Goal: Task Accomplishment & Management: Manage account settings

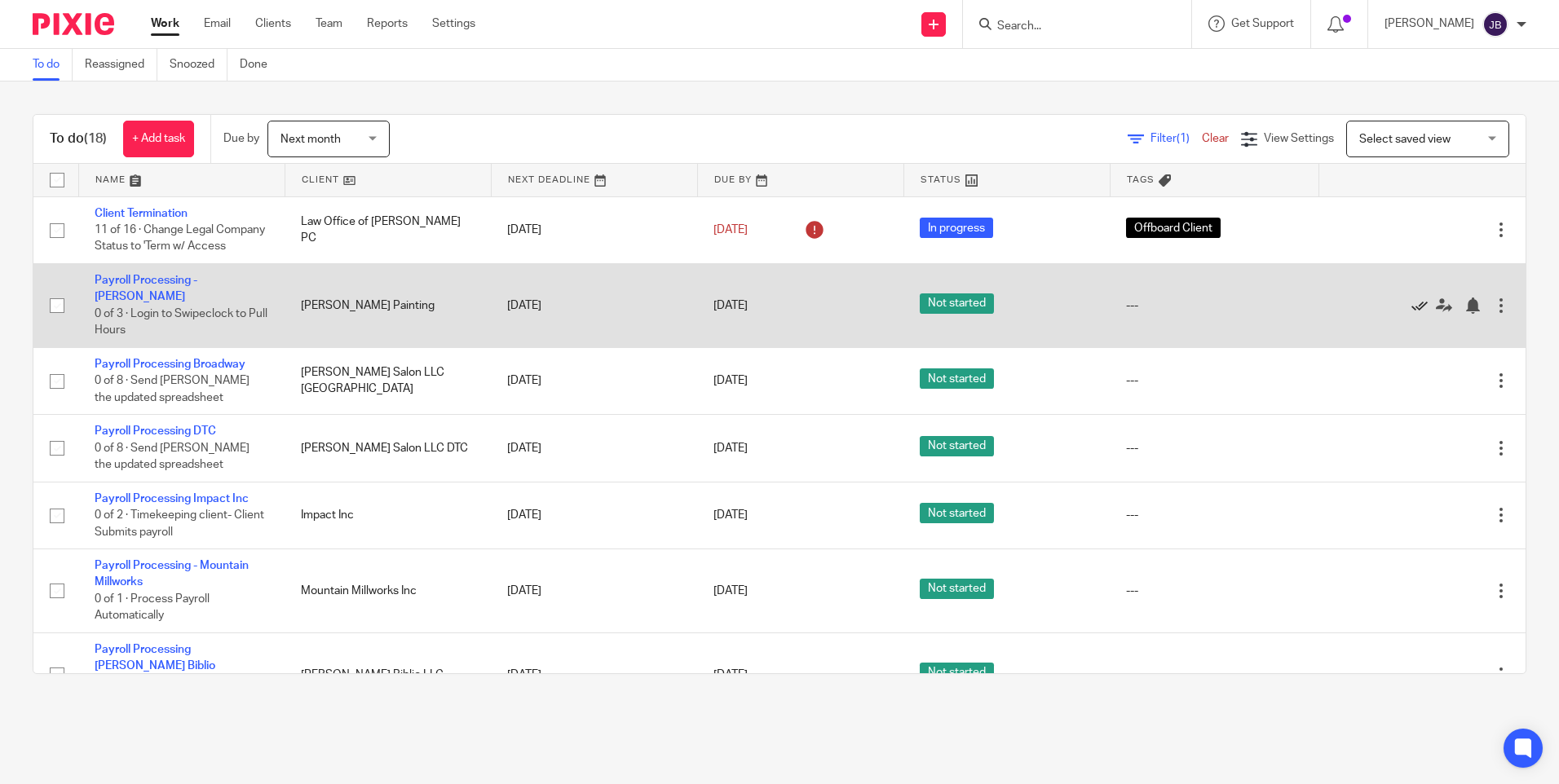
click at [1412, 314] on icon at bounding box center [1420, 306] width 16 height 16
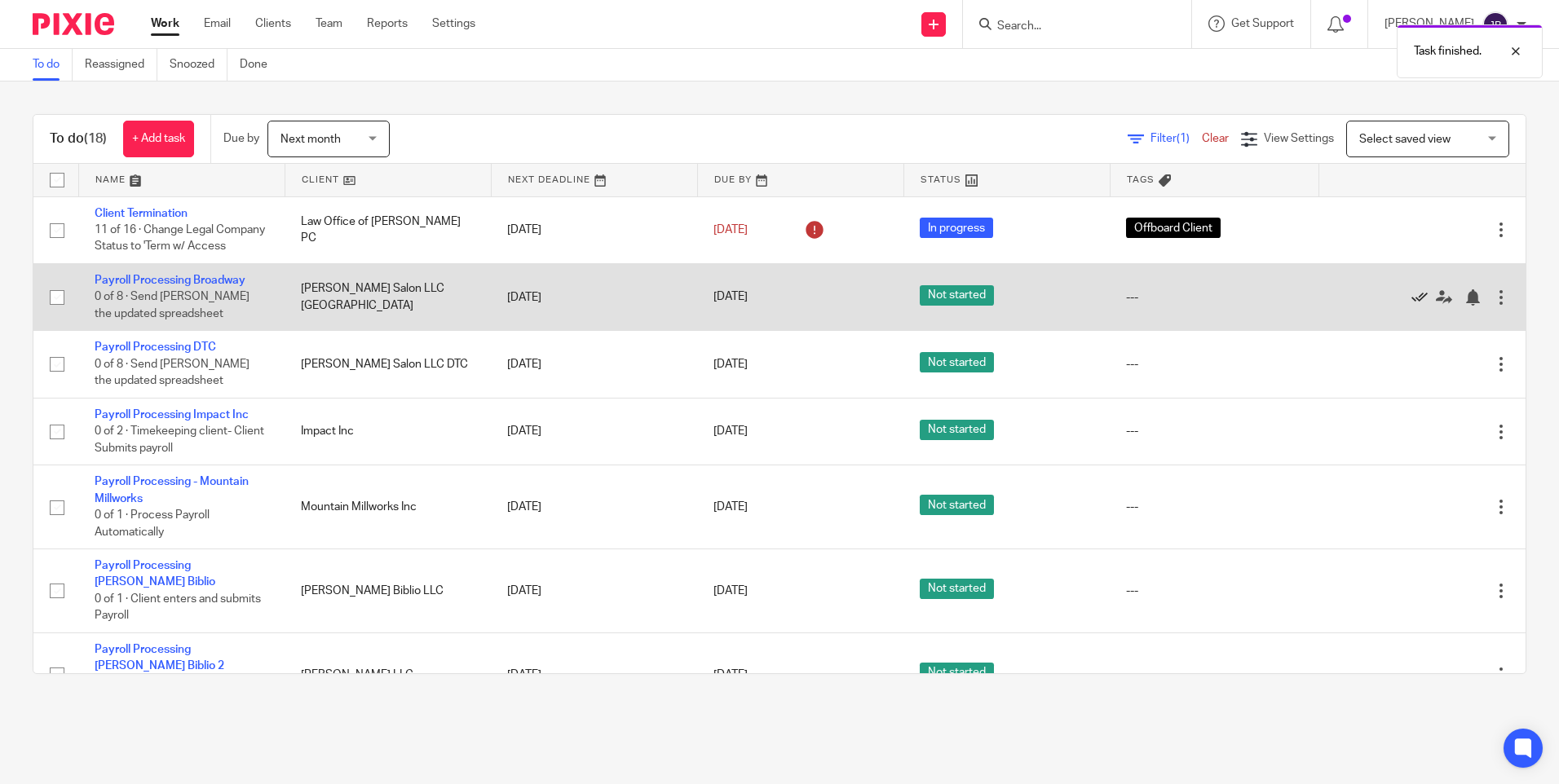
click at [1412, 306] on icon at bounding box center [1420, 298] width 16 height 16
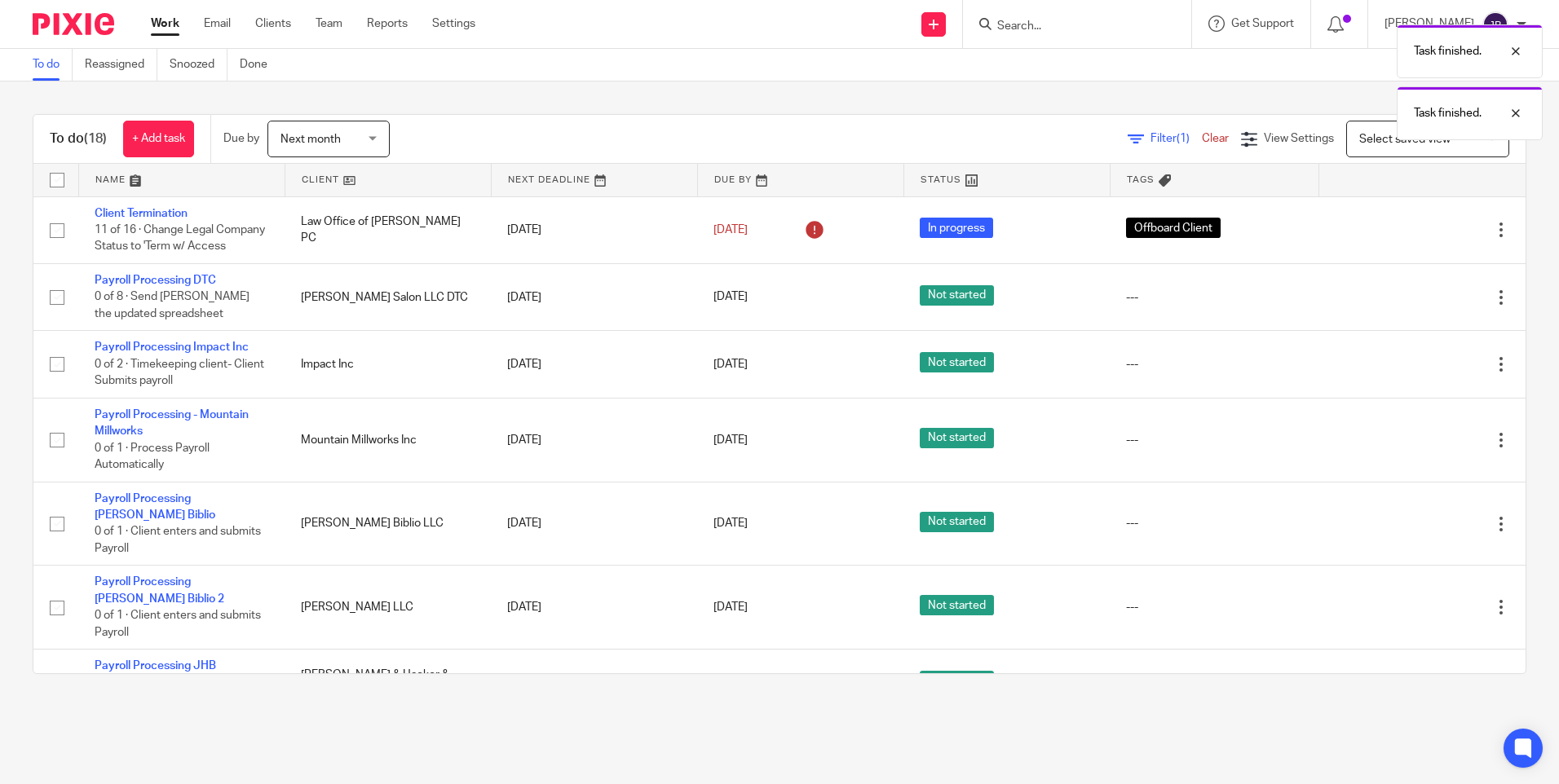
click at [1412, 306] on icon at bounding box center [1420, 298] width 16 height 16
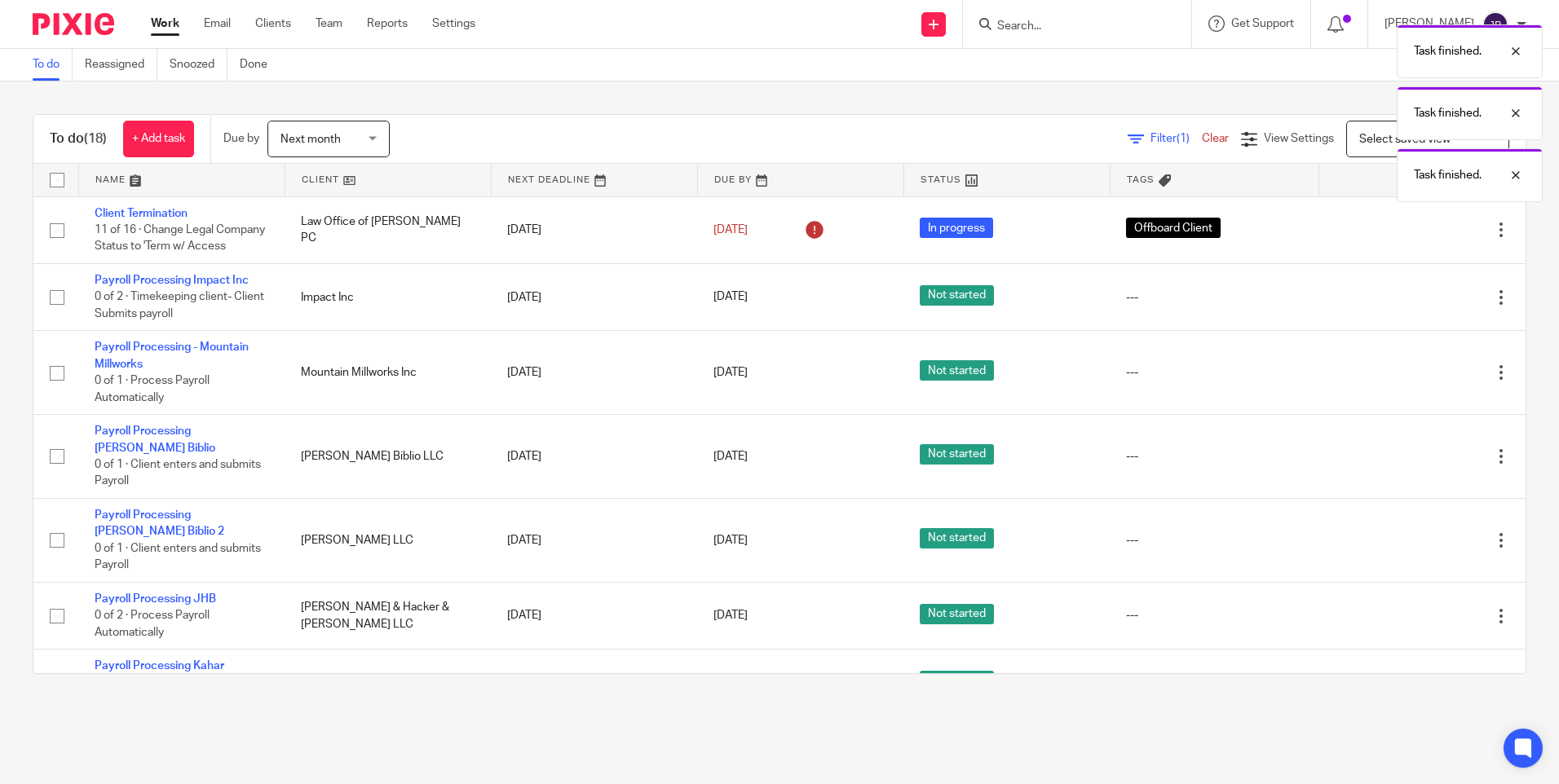
click at [1412, 306] on icon at bounding box center [1420, 298] width 16 height 16
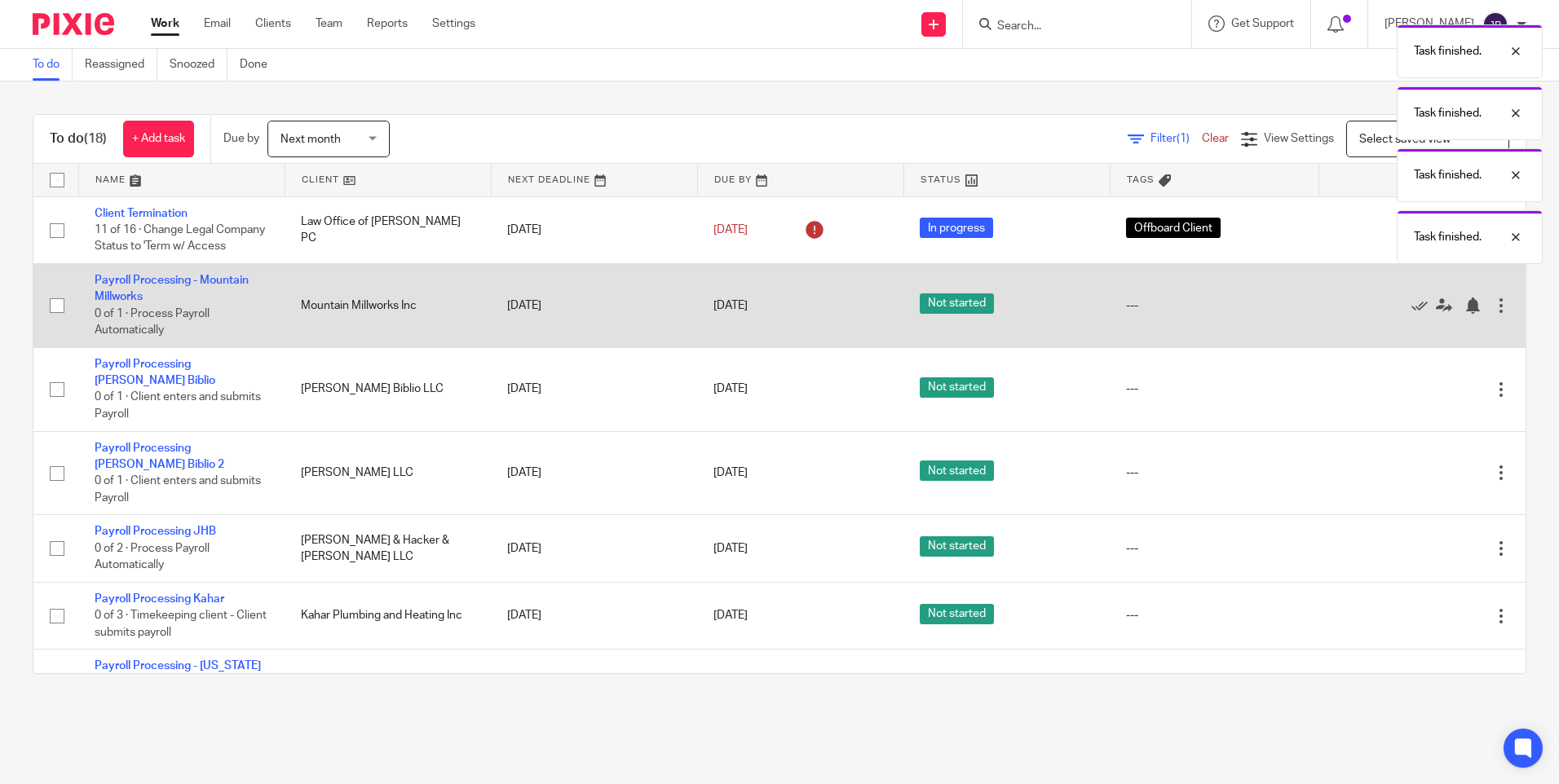
click at [1385, 313] on div "Edit task Delete" at bounding box center [1423, 305] width 173 height 41
click at [1412, 314] on icon at bounding box center [1420, 306] width 16 height 16
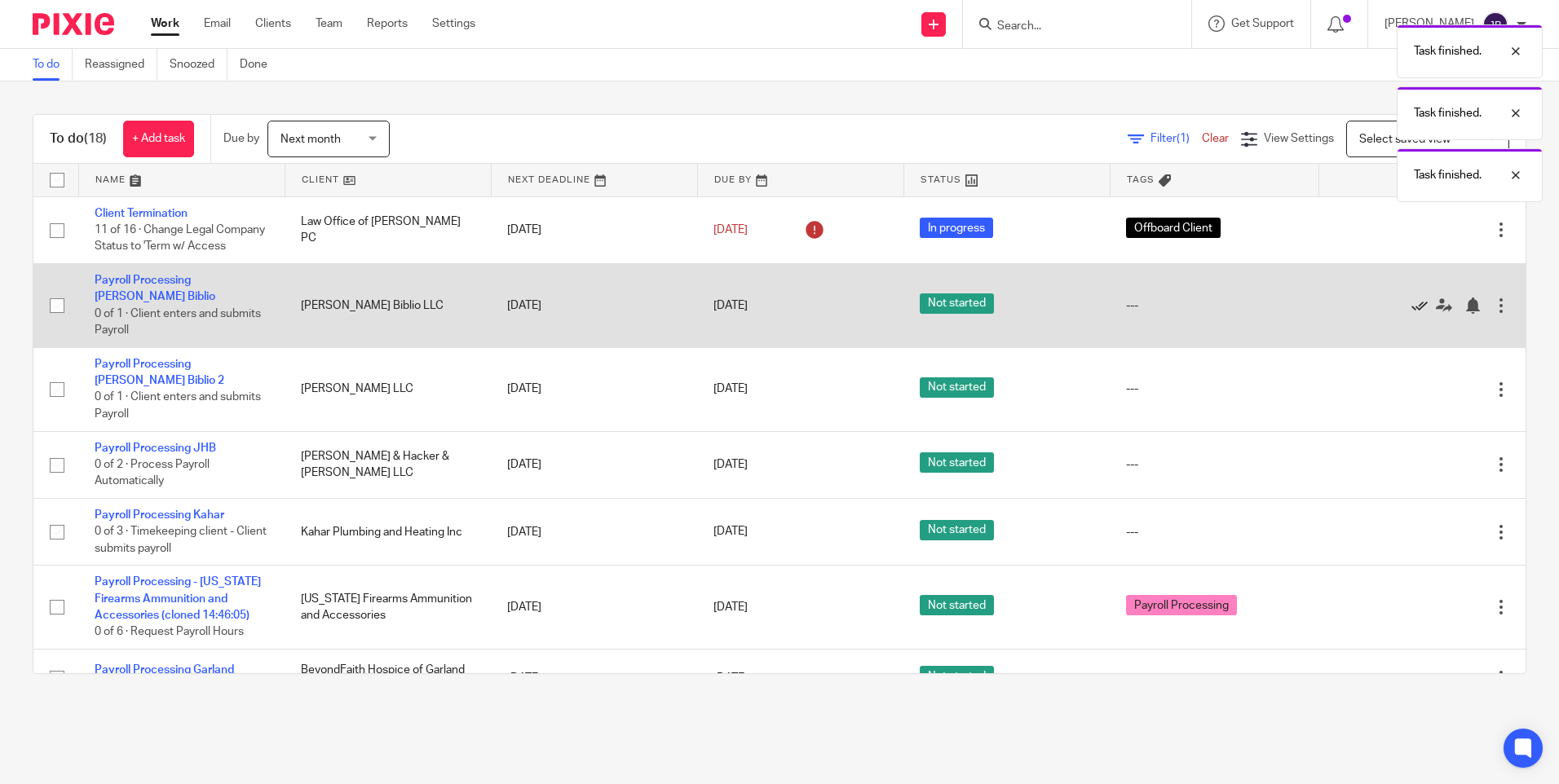
click at [1412, 314] on icon at bounding box center [1420, 306] width 16 height 16
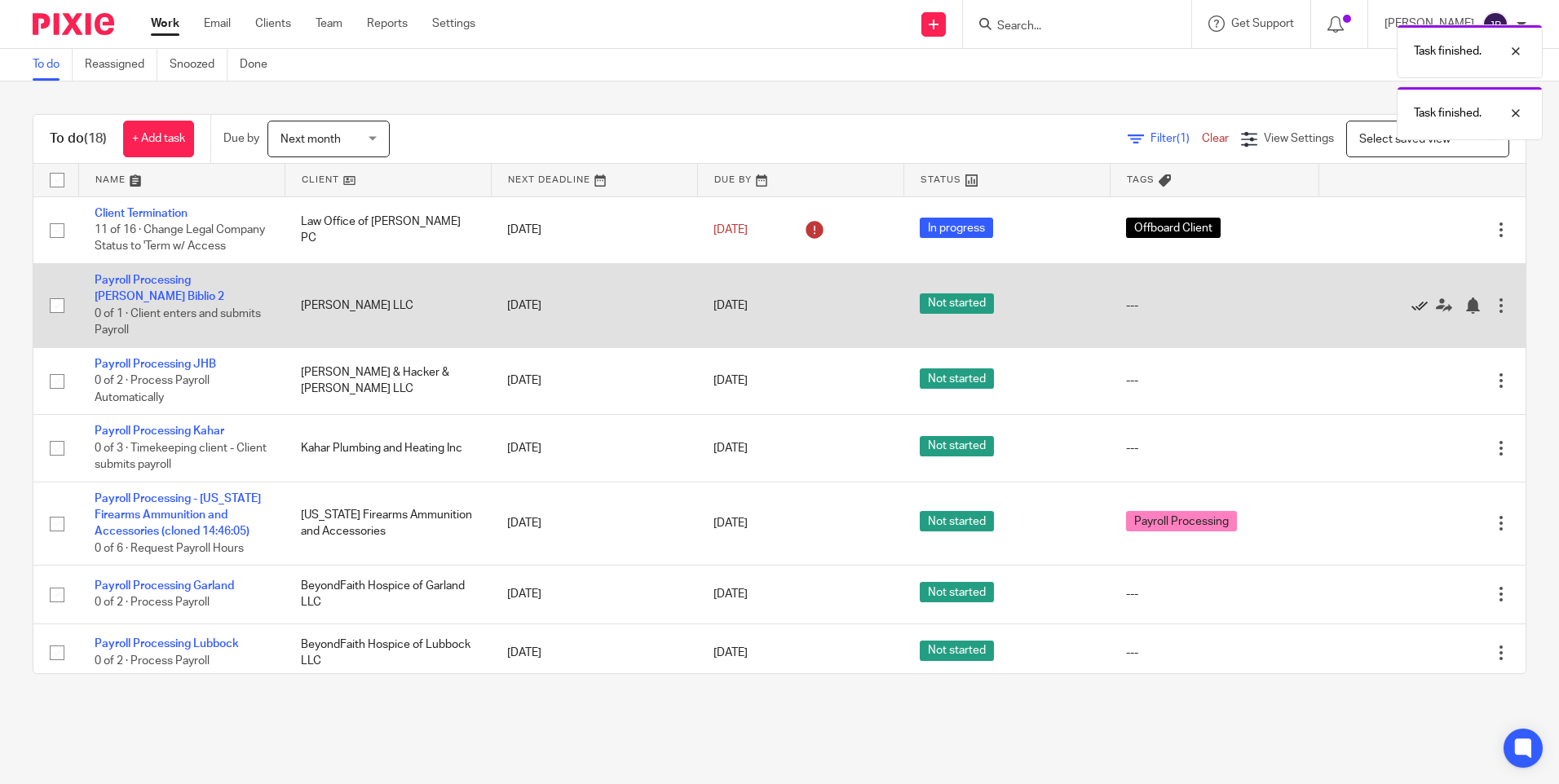
click at [1412, 314] on icon at bounding box center [1420, 306] width 16 height 16
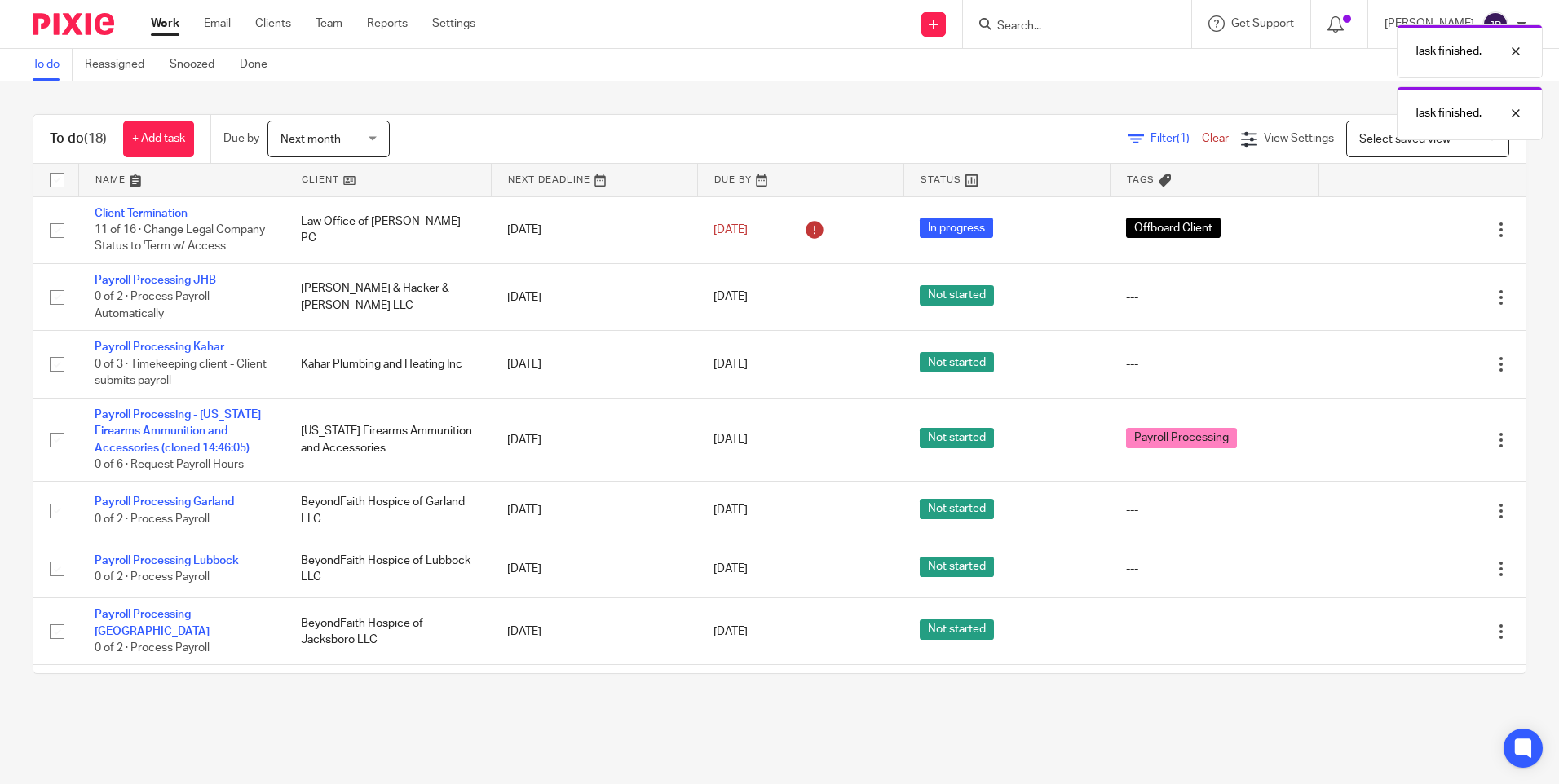
click at [1412, 306] on icon at bounding box center [1420, 298] width 16 height 16
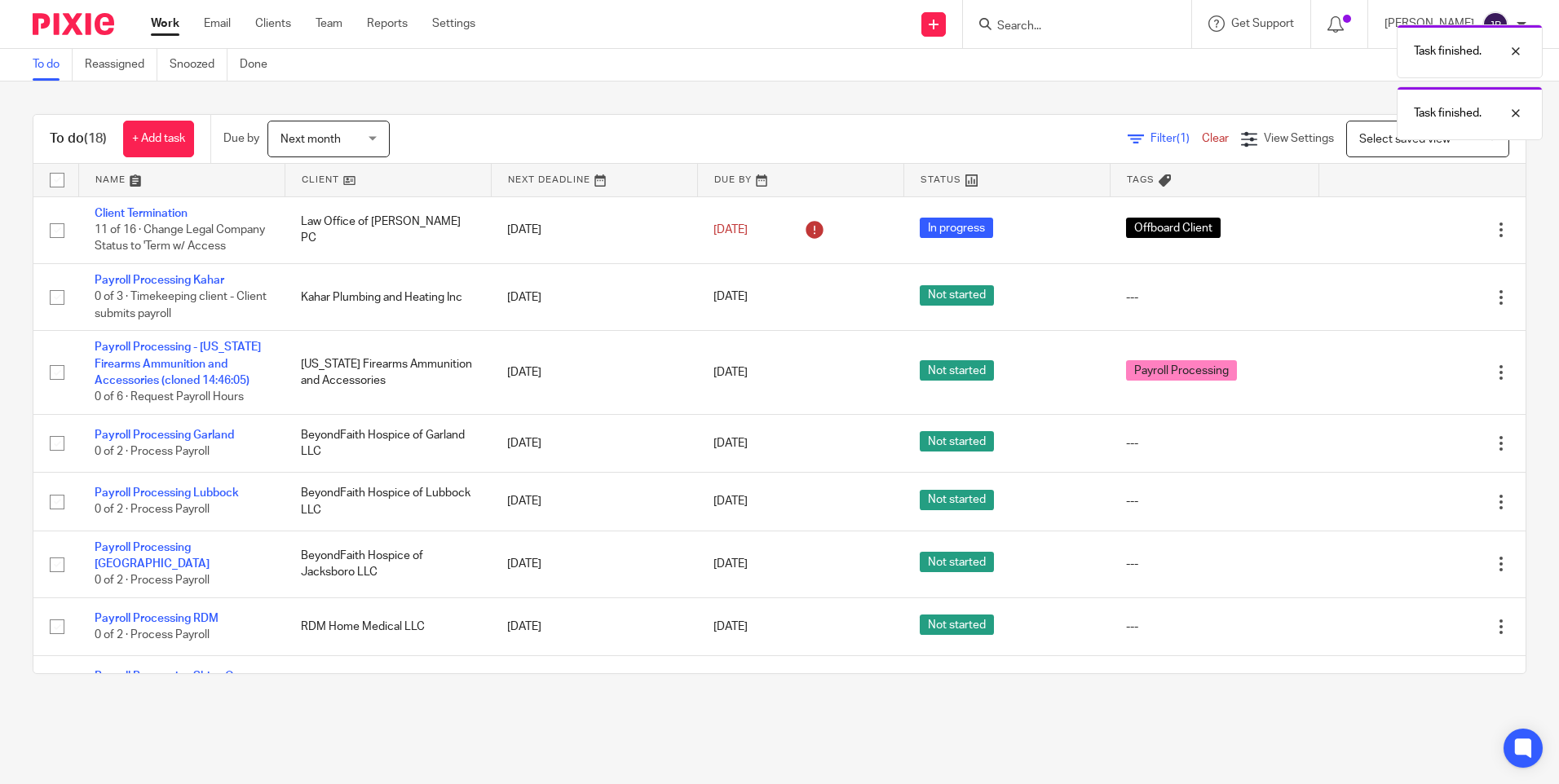
click at [1412, 306] on icon at bounding box center [1420, 298] width 16 height 16
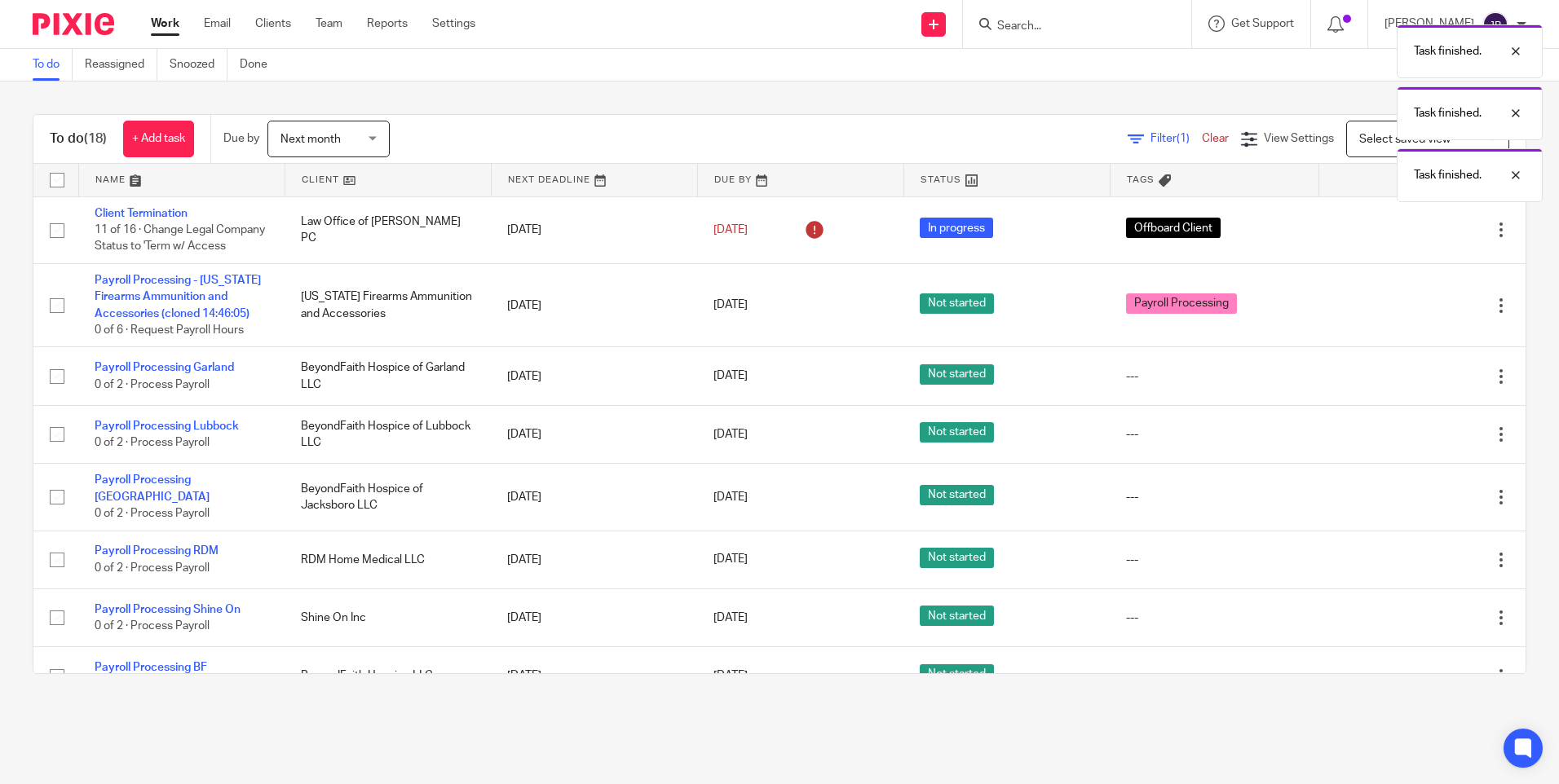
click at [1412, 314] on icon at bounding box center [1420, 306] width 16 height 16
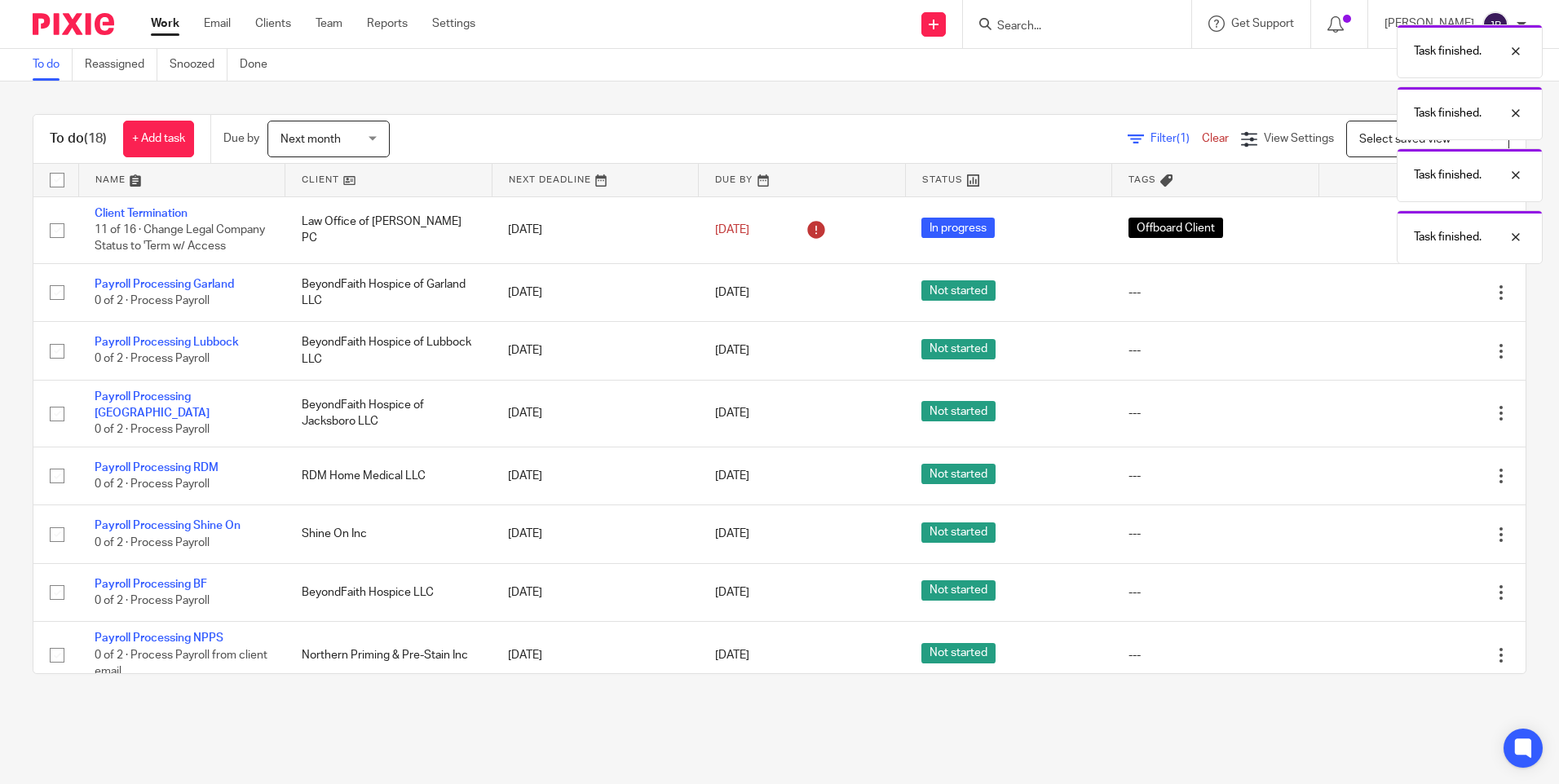
click at [1412, 300] on icon at bounding box center [1420, 292] width 16 height 16
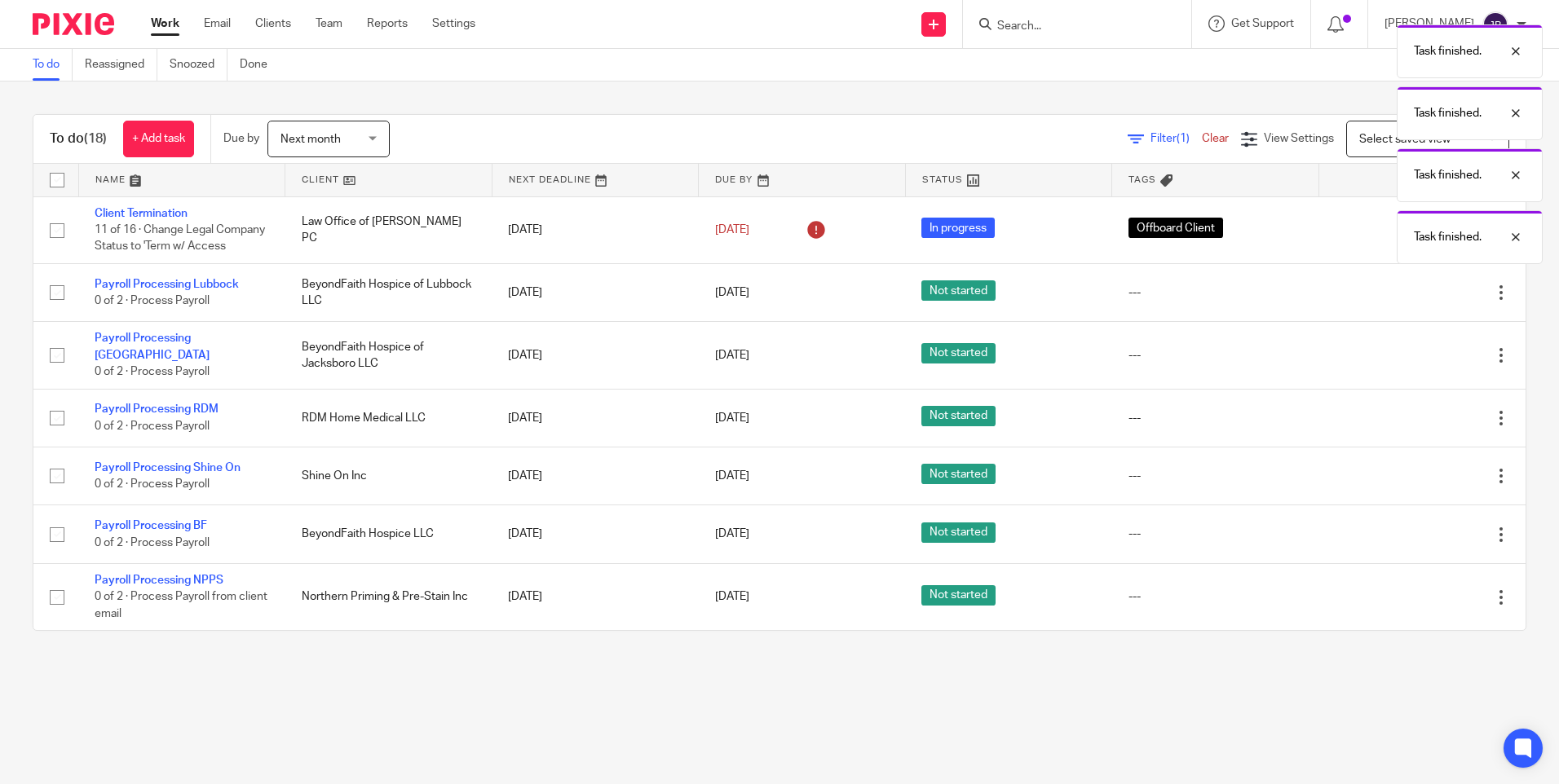
click at [1382, 300] on div at bounding box center [1414, 292] width 158 height 16
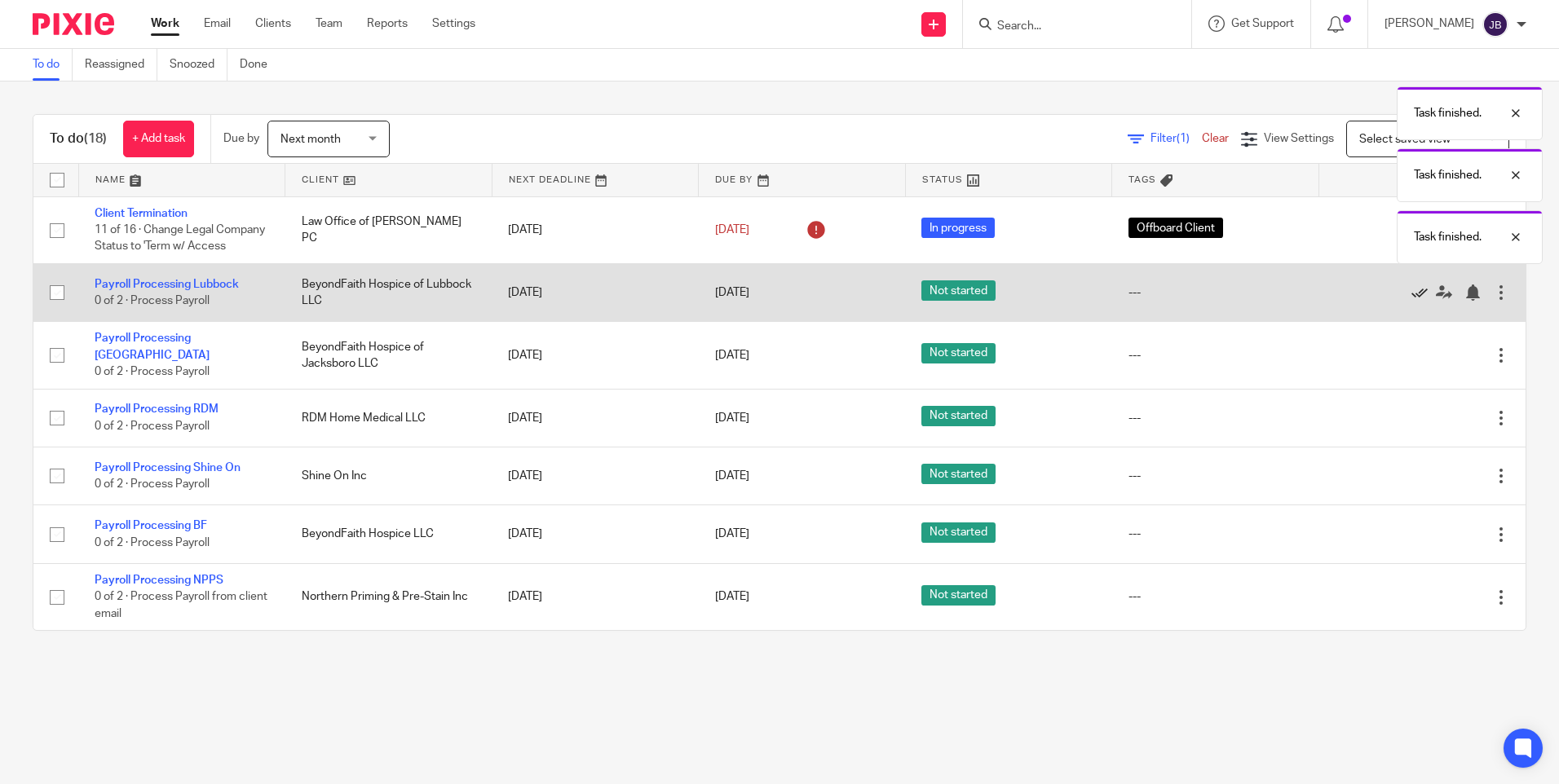
click at [1412, 300] on icon at bounding box center [1420, 292] width 16 height 16
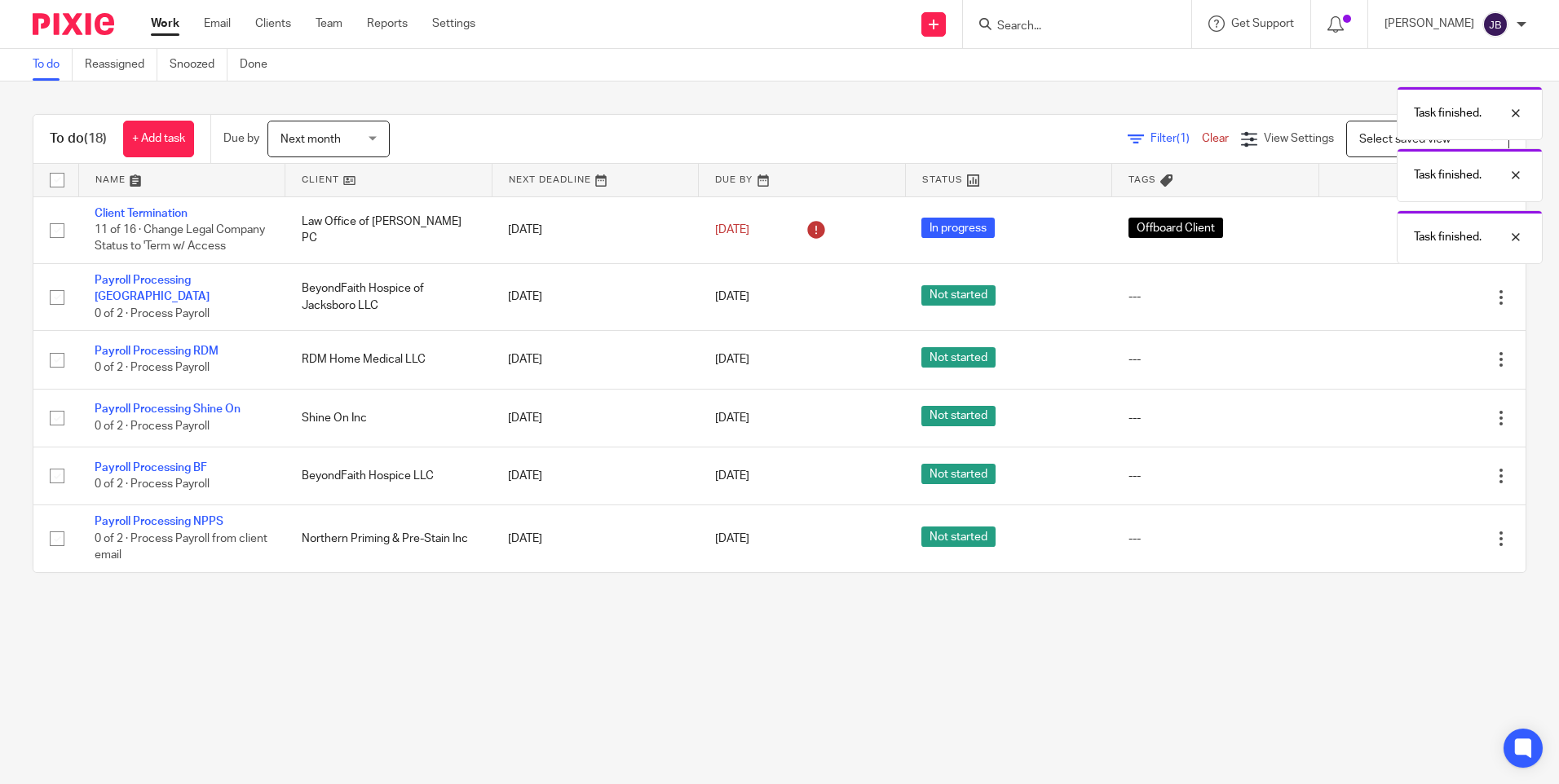
click at [1412, 306] on icon at bounding box center [1420, 298] width 16 height 16
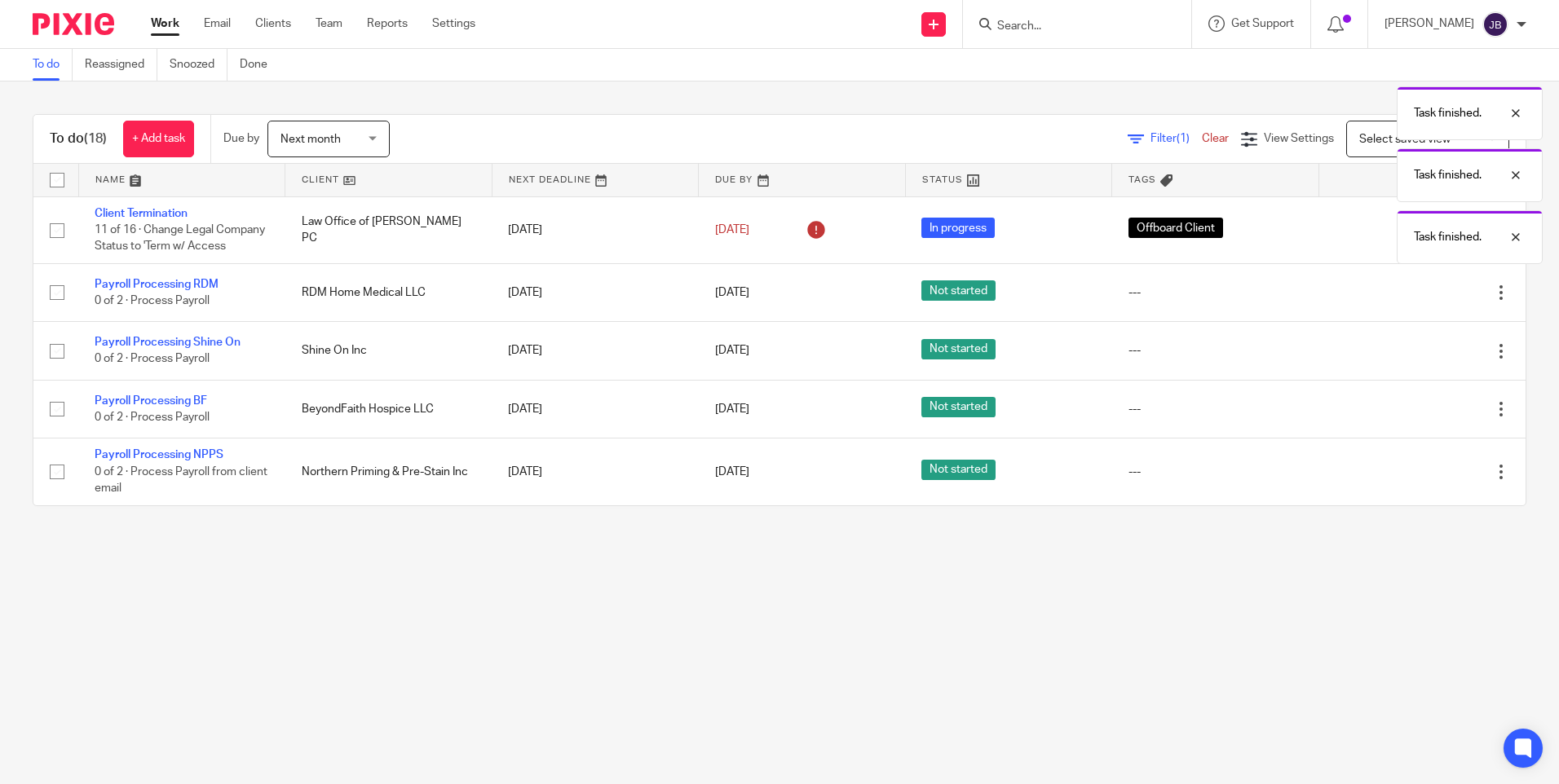
click at [1412, 300] on icon at bounding box center [1420, 292] width 16 height 16
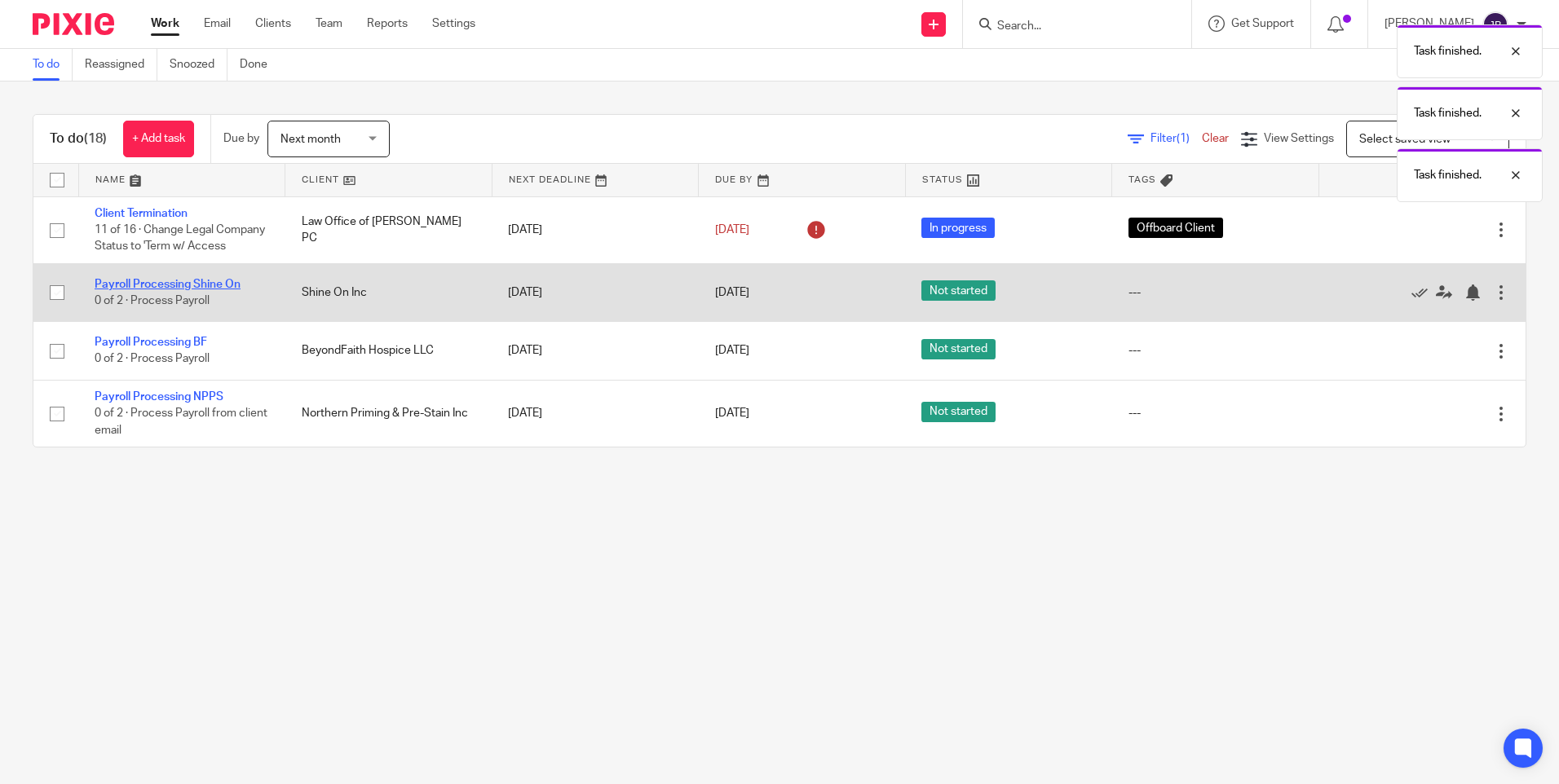
click at [141, 291] on link "Payroll Processing Shine On" at bounding box center [168, 284] width 146 height 12
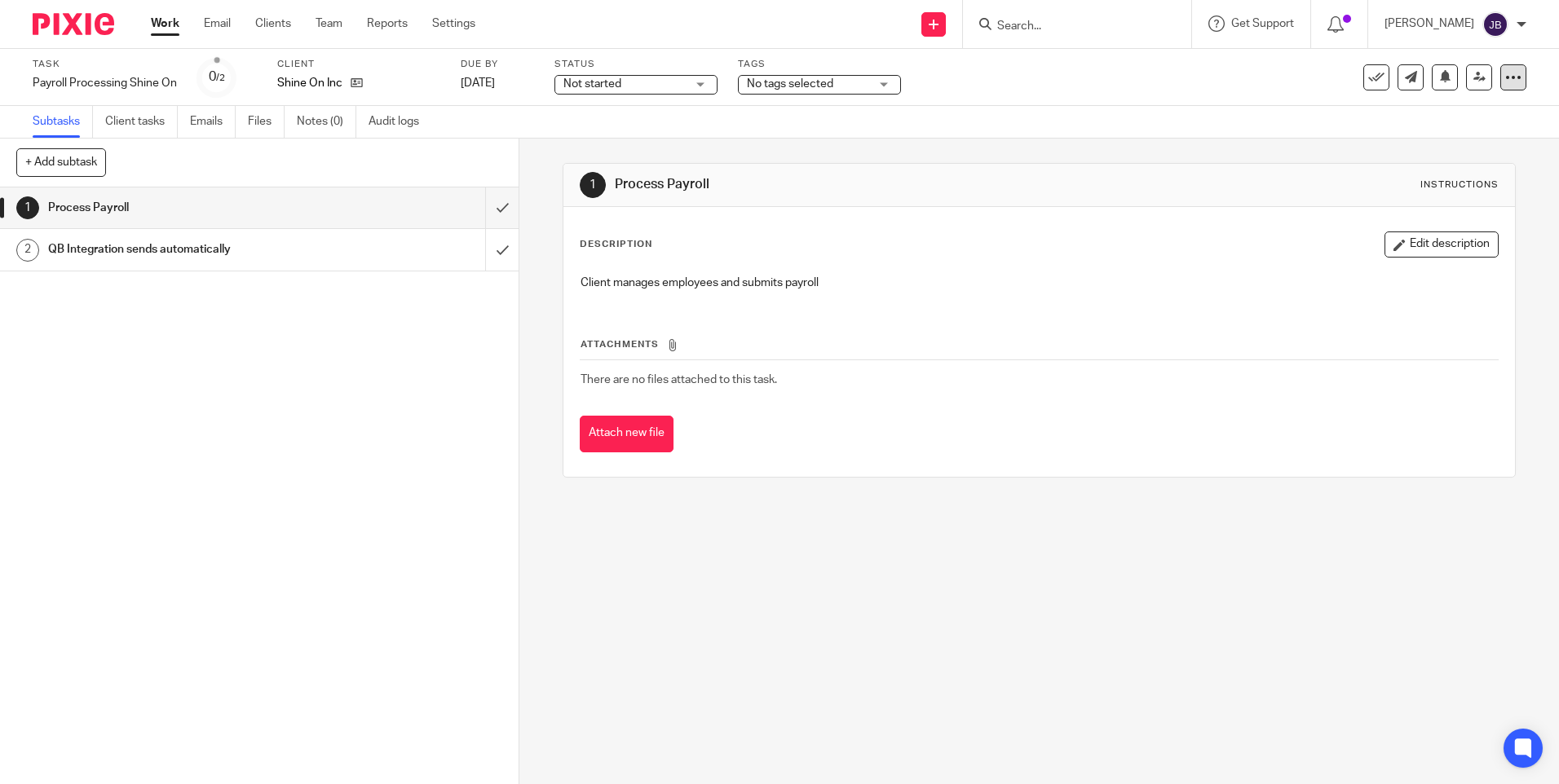
click at [1506, 78] on icon at bounding box center [1514, 78] width 16 height 16
click at [1413, 211] on span "Delete" at bounding box center [1415, 212] width 34 height 12
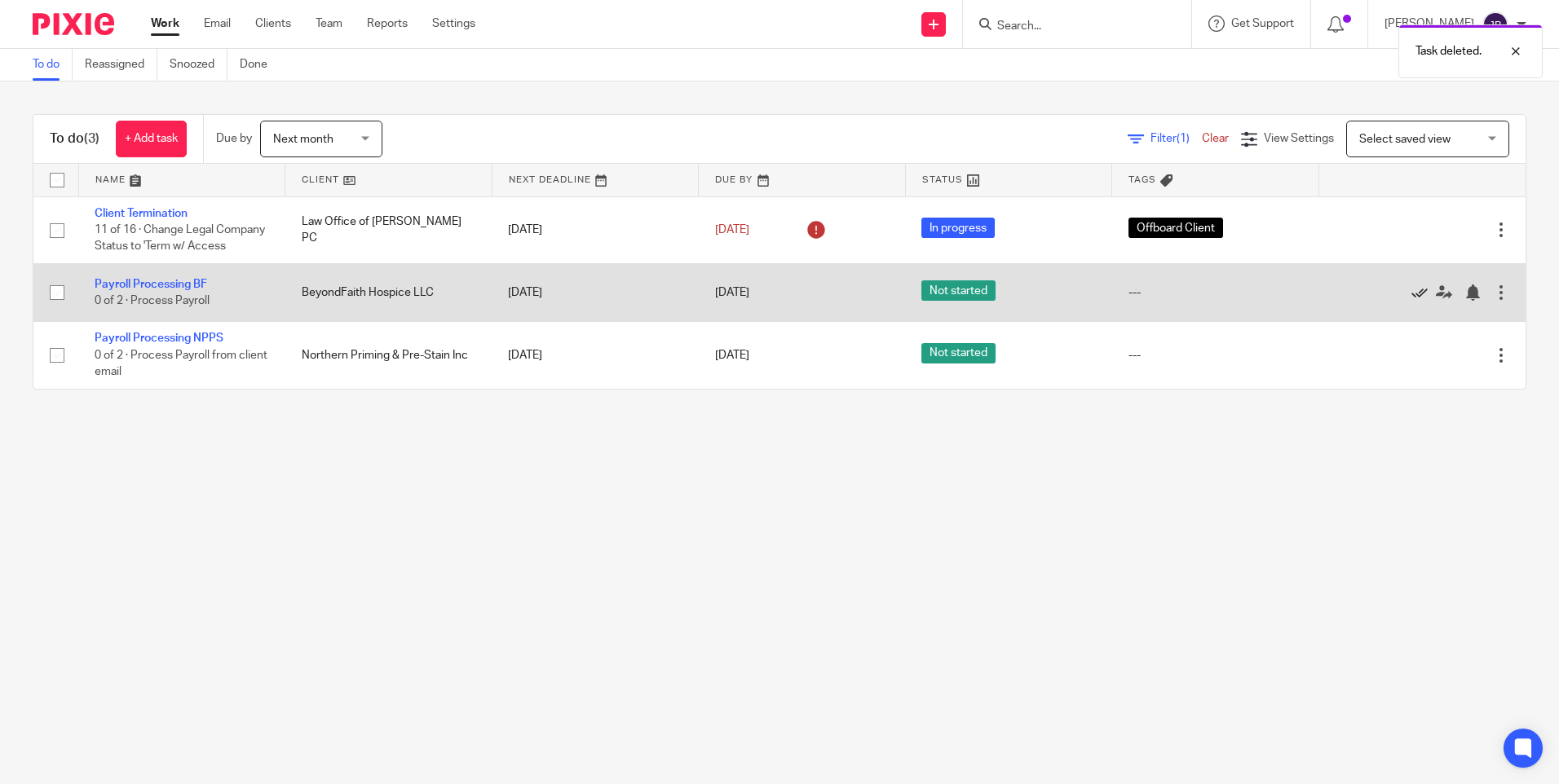
click at [1412, 300] on icon at bounding box center [1420, 292] width 16 height 16
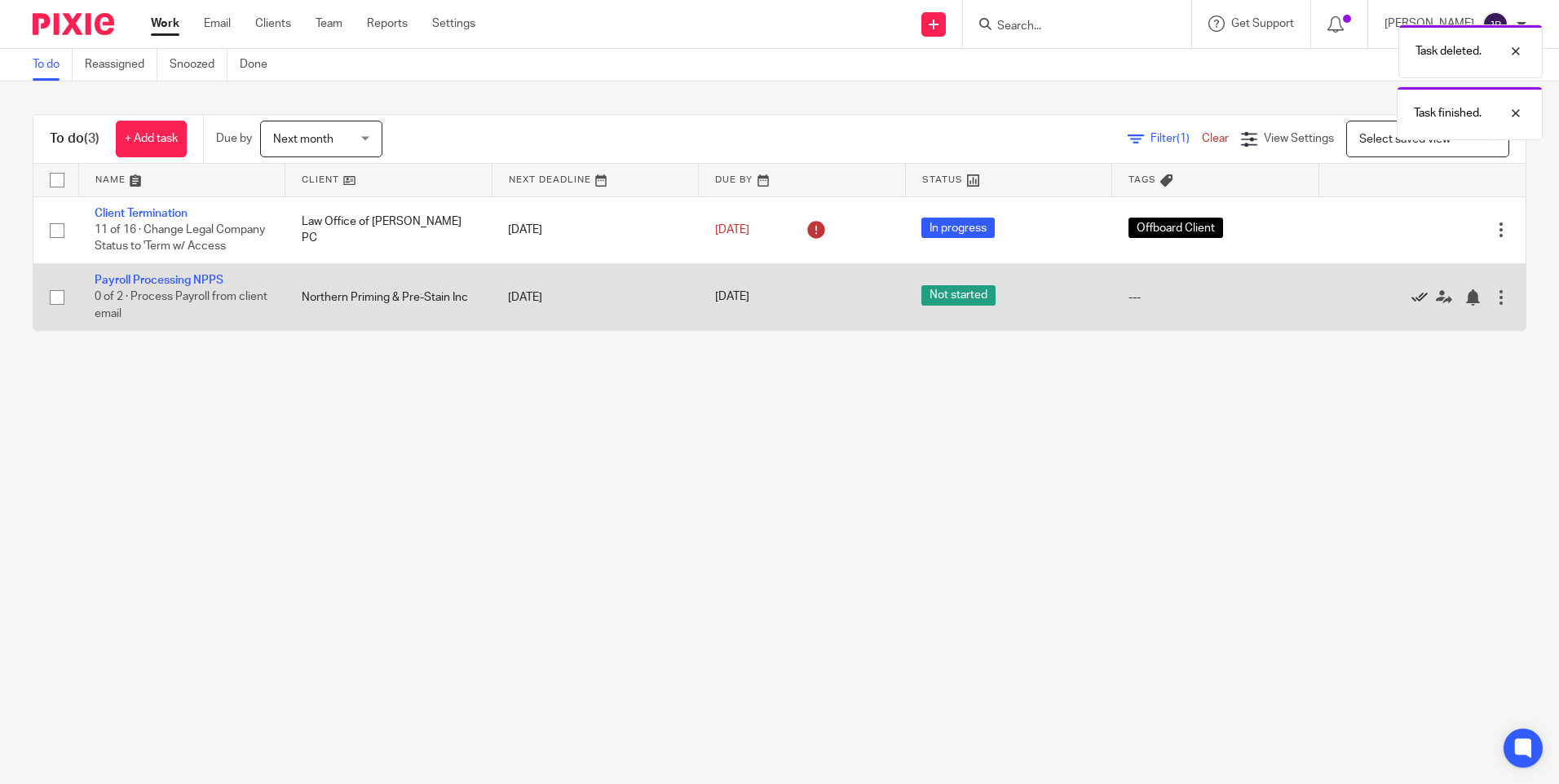
click at [1412, 306] on icon at bounding box center [1420, 298] width 16 height 16
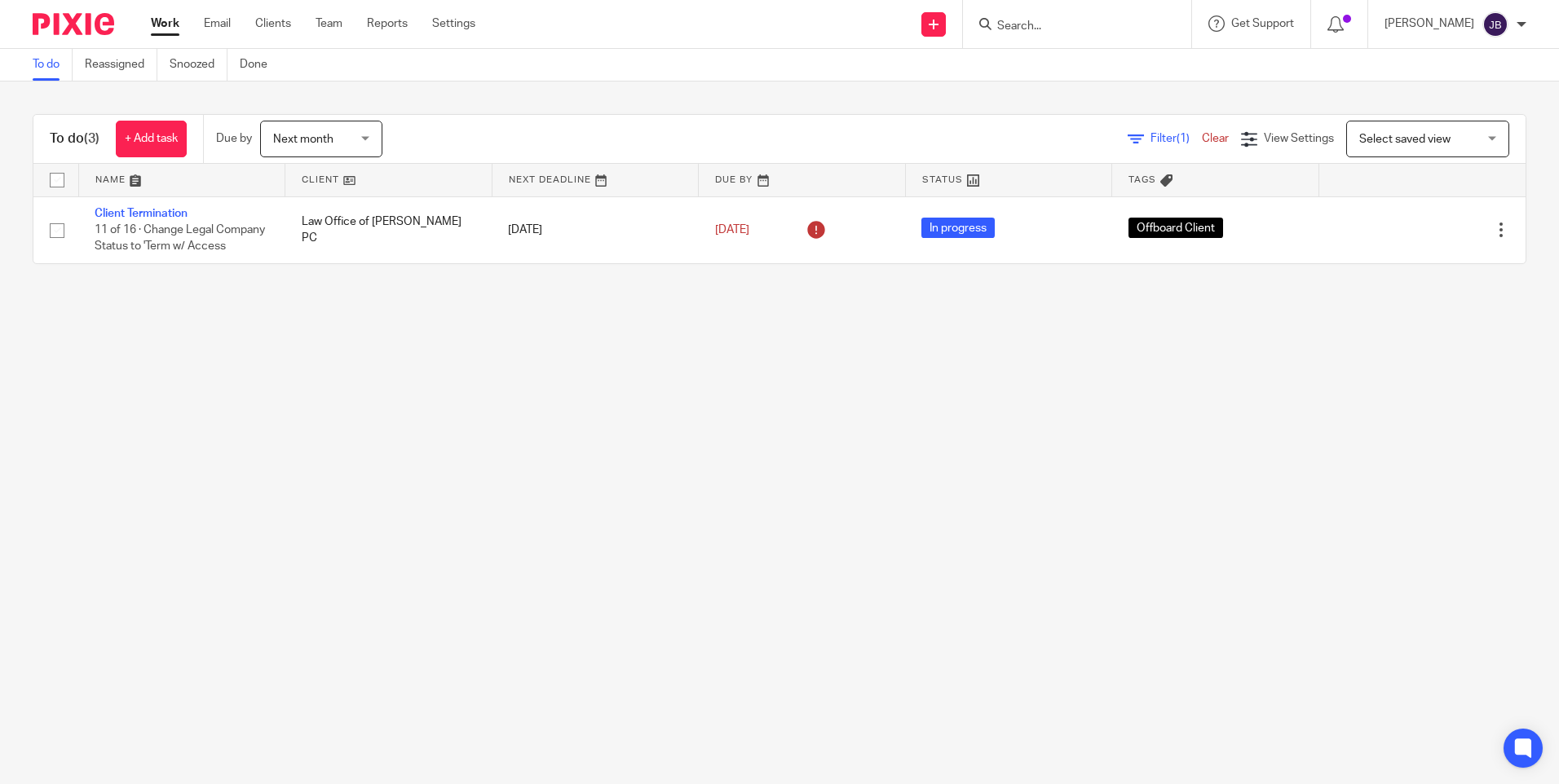
click at [242, 443] on main "To do Reassigned Snoozed Done To do (3) + Add task Due by Next month Next month…" at bounding box center [779, 392] width 1559 height 784
